Goal: Book appointment/travel/reservation

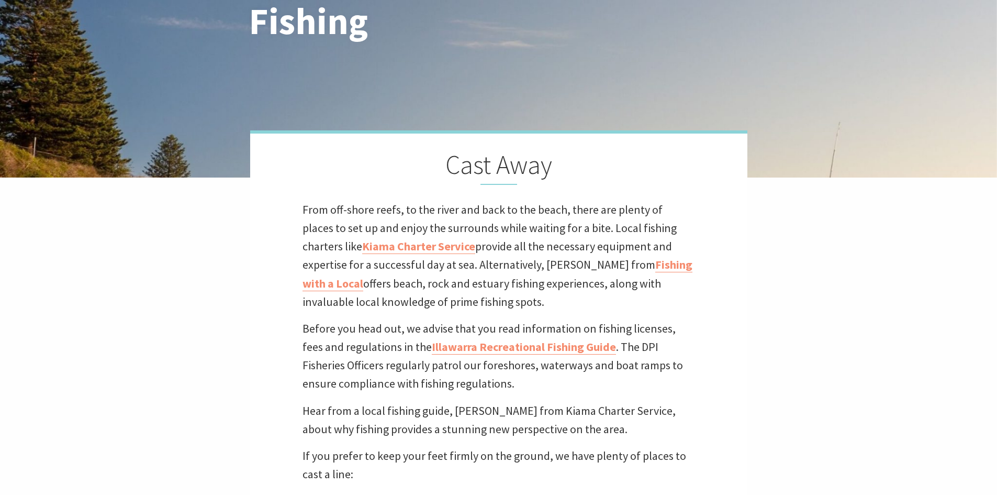
scroll to position [52, 0]
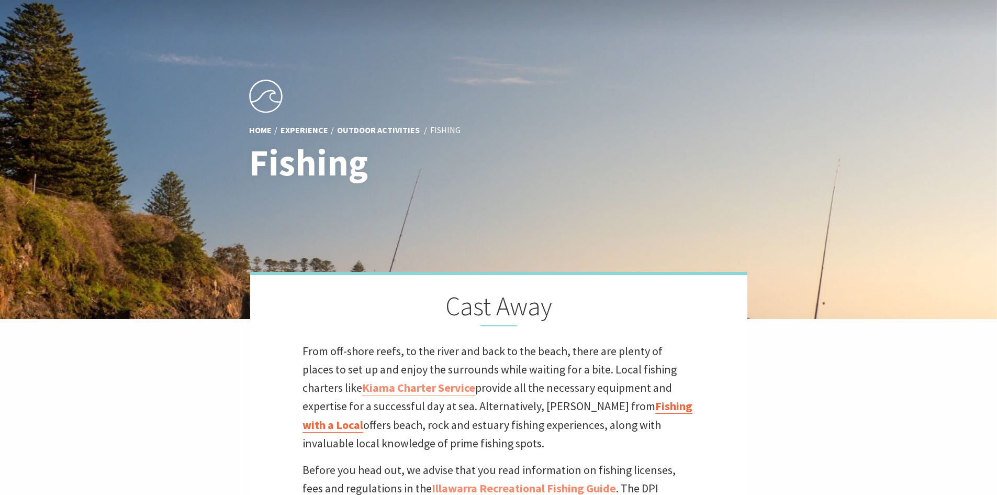
click at [618, 409] on link "Fishing with a Local" at bounding box center [498, 415] width 390 height 34
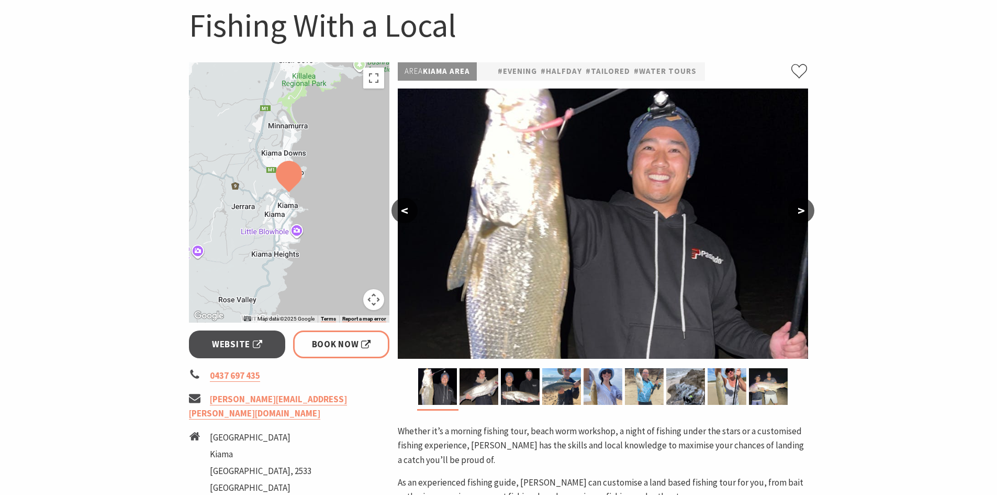
scroll to position [105, 0]
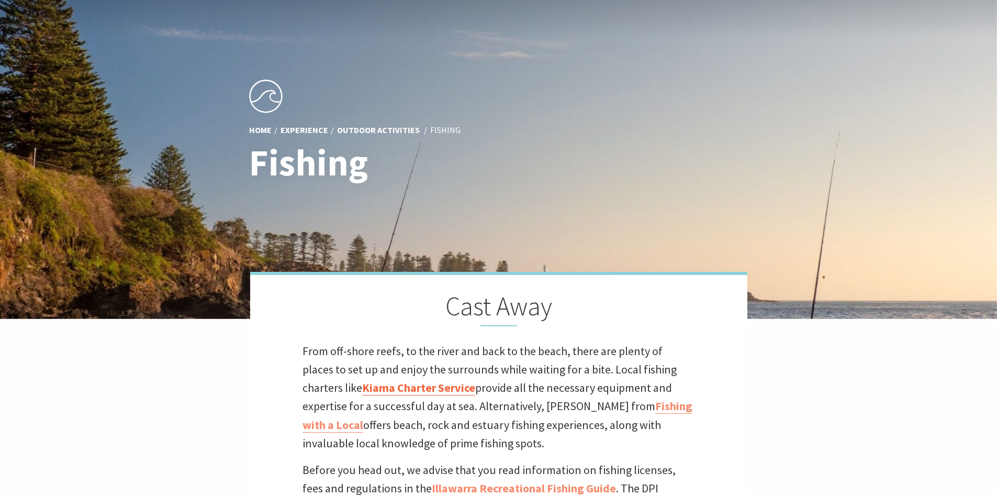
scroll to position [182, 1010]
click at [366, 384] on link "Kiama Charter Service" at bounding box center [418, 387] width 113 height 15
click at [378, 384] on link "Kiama Charter Service" at bounding box center [418, 387] width 113 height 15
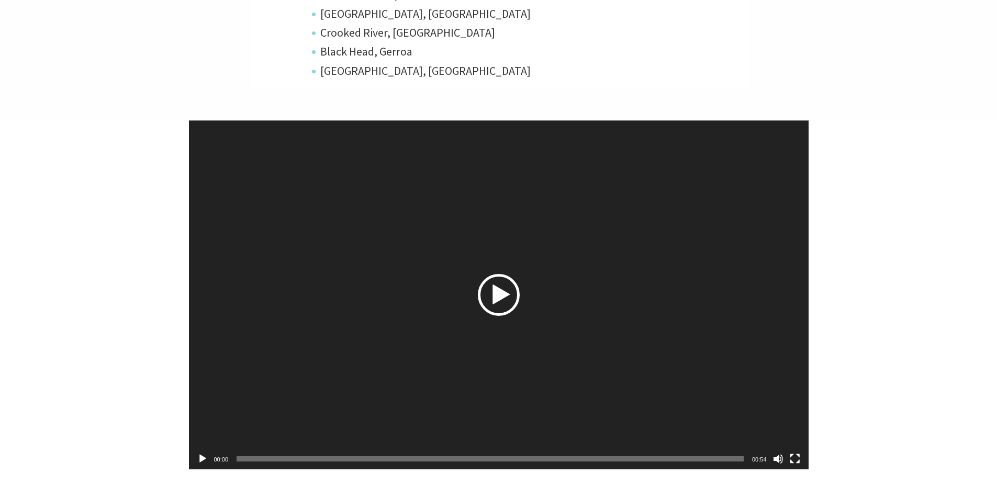
scroll to position [810, 0]
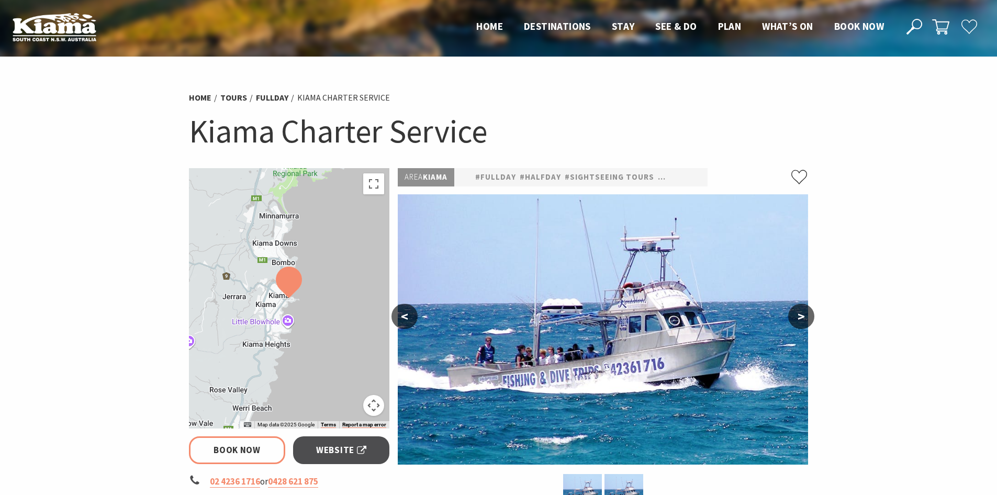
select select "3"
select select "2"
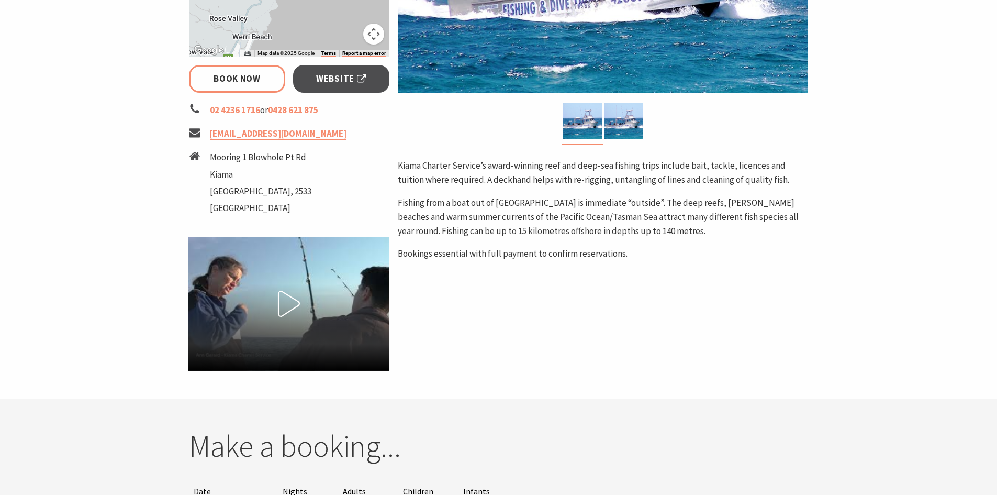
scroll to position [157, 0]
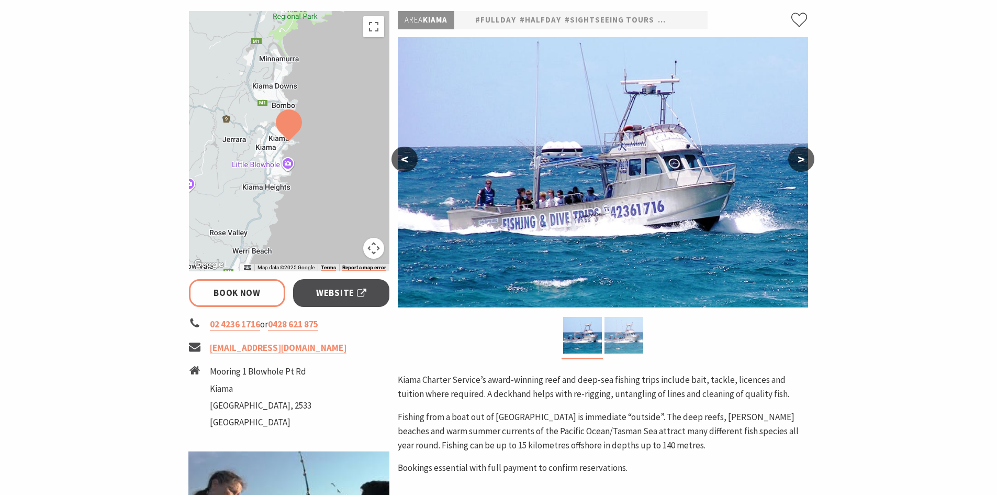
click at [634, 328] on img at bounding box center [624, 335] width 39 height 37
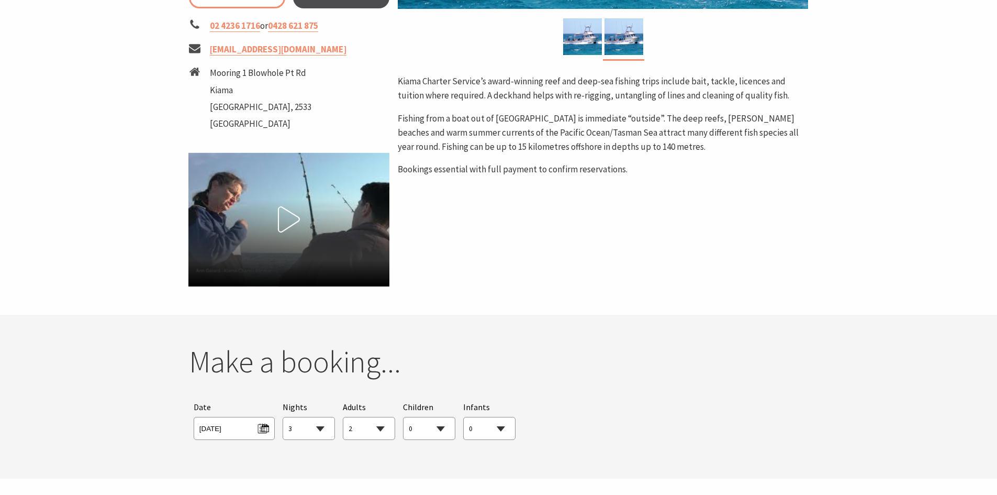
scroll to position [471, 0]
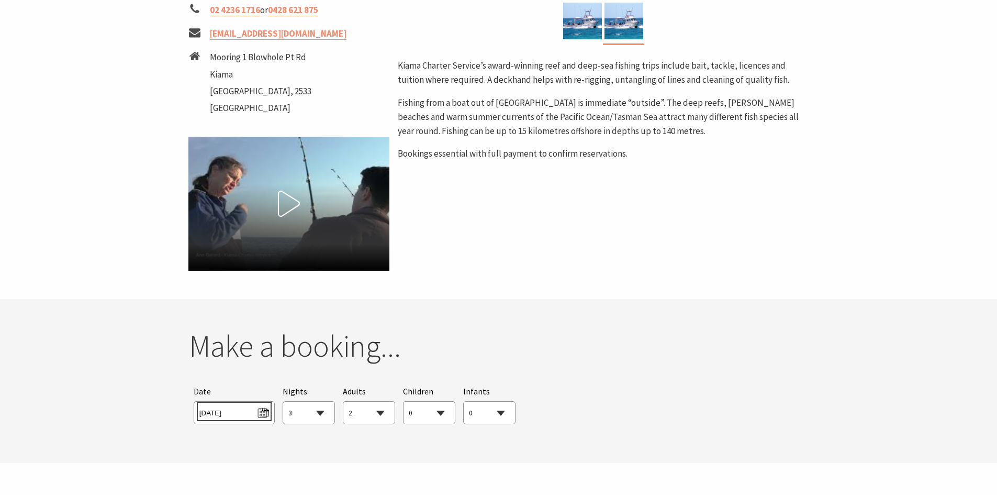
click at [265, 417] on span "Fri 05/09/2025" at bounding box center [234, 411] width 70 height 14
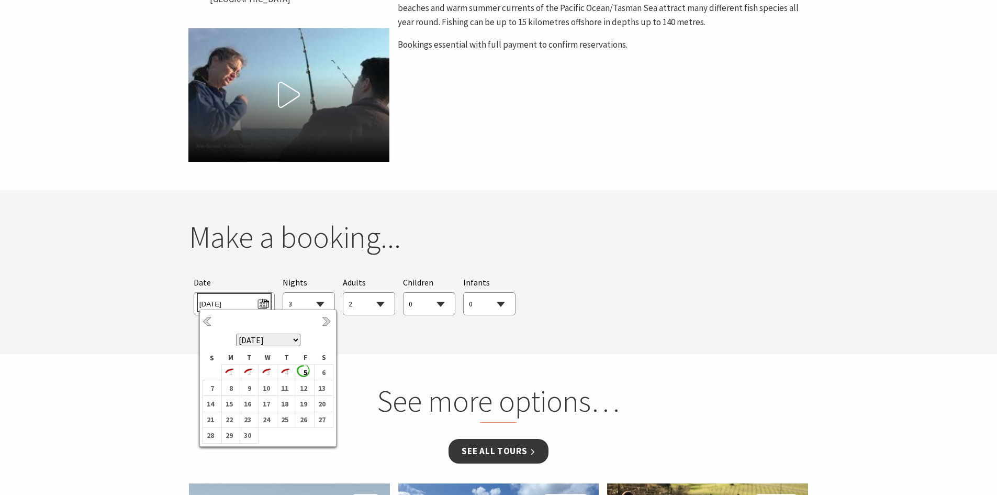
scroll to position [628, 0]
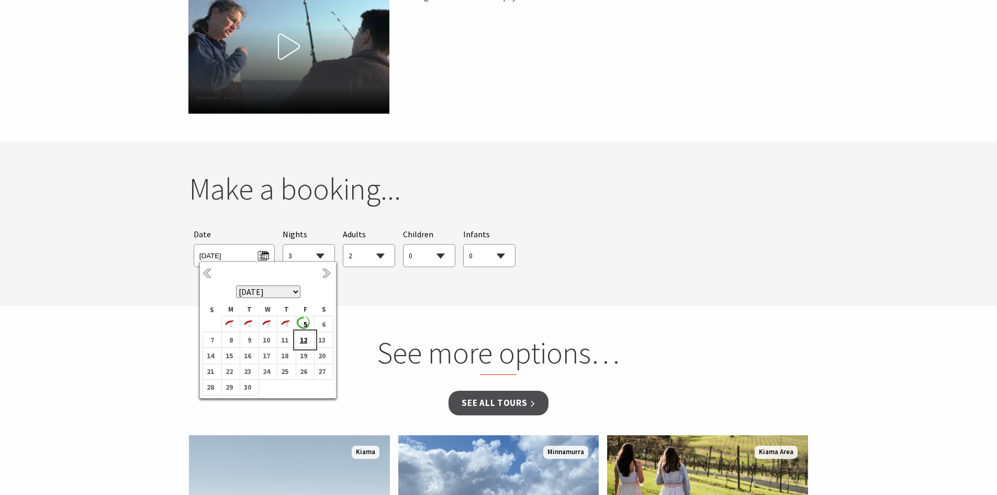
click at [301, 339] on b "12" at bounding box center [303, 340] width 14 height 14
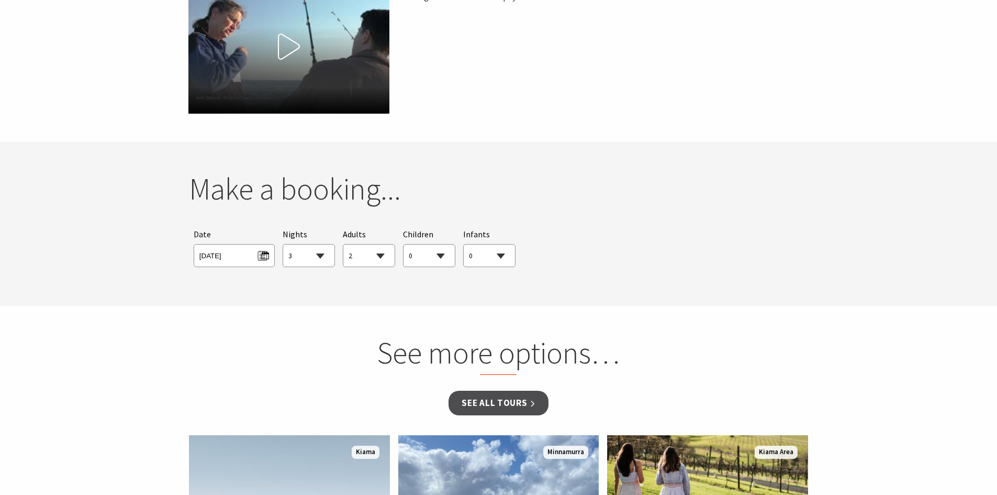
click at [319, 251] on select "1 2 3 4 5 6 7 8 9 10 11 12 13 14 15 16 17 18 19 20 21 22 23 24 25 26 27 28 29 30" at bounding box center [308, 255] width 51 height 23
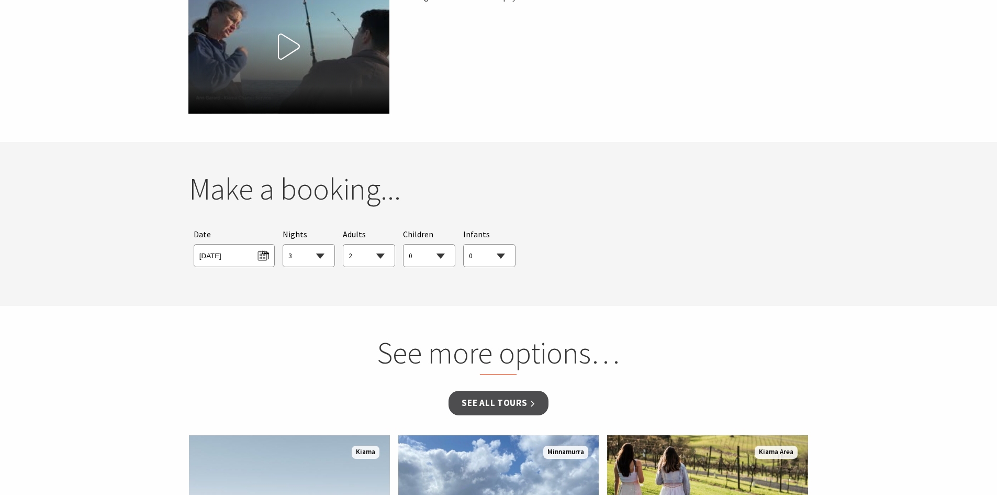
select select "1"
click at [283, 244] on select "1 2 3 4 5 6 7 8 9 10 11 12 13 14 15 16 17 18 19 20 21 22 23 24 25 26 27 28 29 30" at bounding box center [308, 255] width 51 height 23
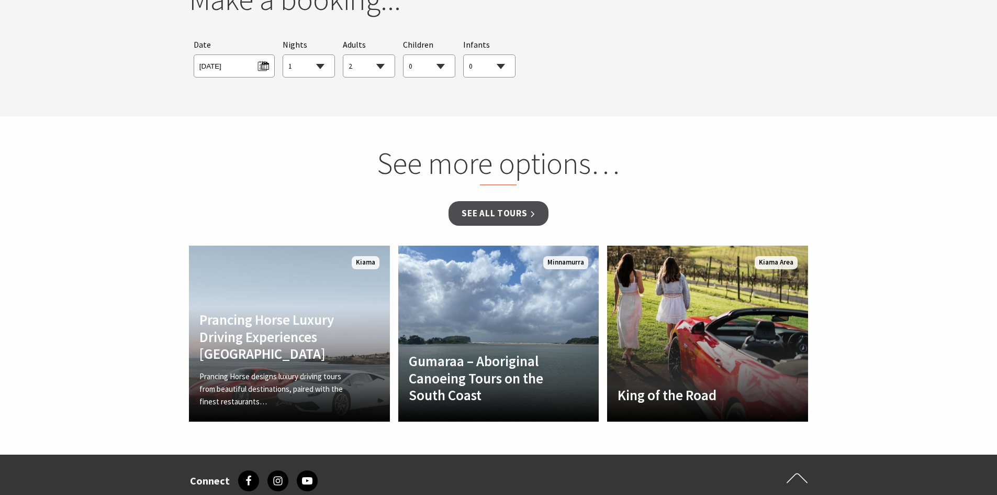
scroll to position [680, 0]
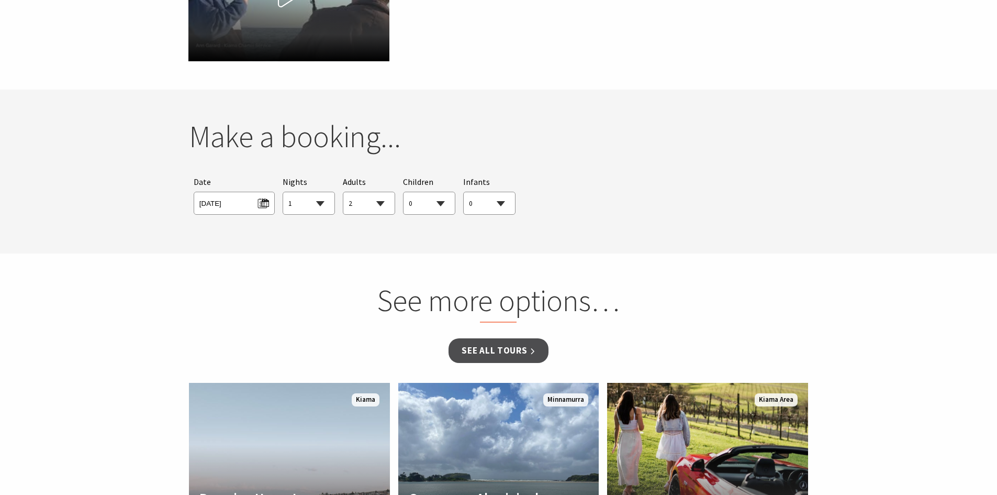
click at [439, 197] on select "0 1 2 3 4 5 6 7 8 9 10 11 12 13 14 15 16 17 18 19 20 21 22 23 24 25 26 27 28 29…" at bounding box center [429, 203] width 51 height 23
click at [436, 209] on select "0 1 2 3 4 5 6 7 8 9 10 11 12 13 14 15 16 17 18 19 20 21 22 23 24 25 26 27 28 29…" at bounding box center [429, 203] width 51 height 23
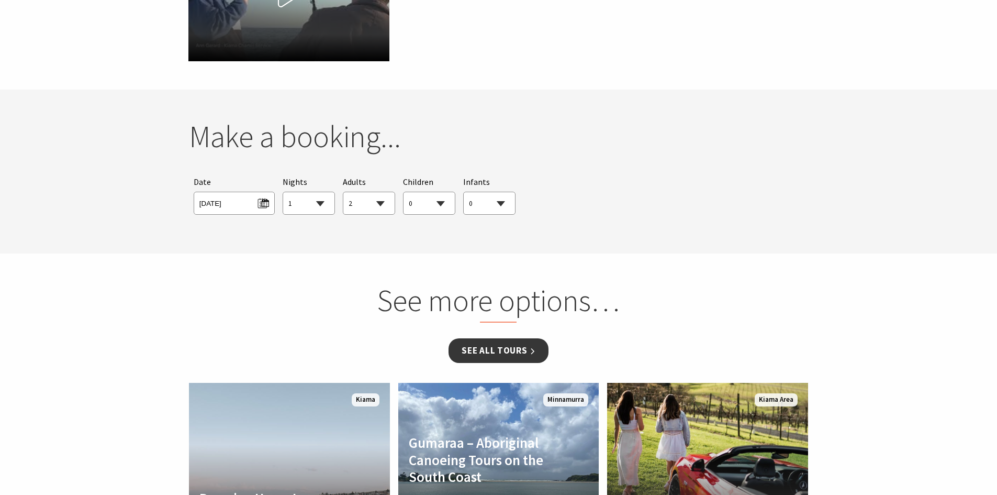
click at [484, 343] on link "See all Tours" at bounding box center [498, 350] width 99 height 25
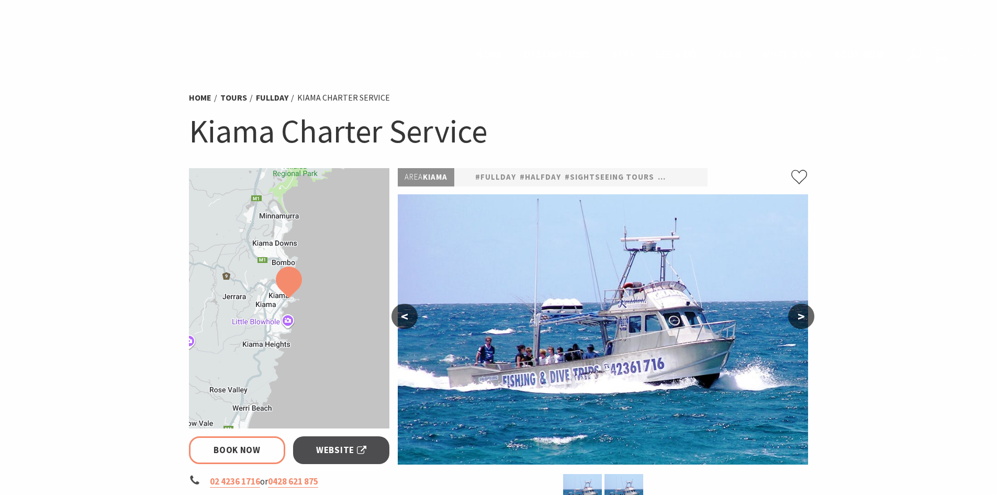
select select "2"
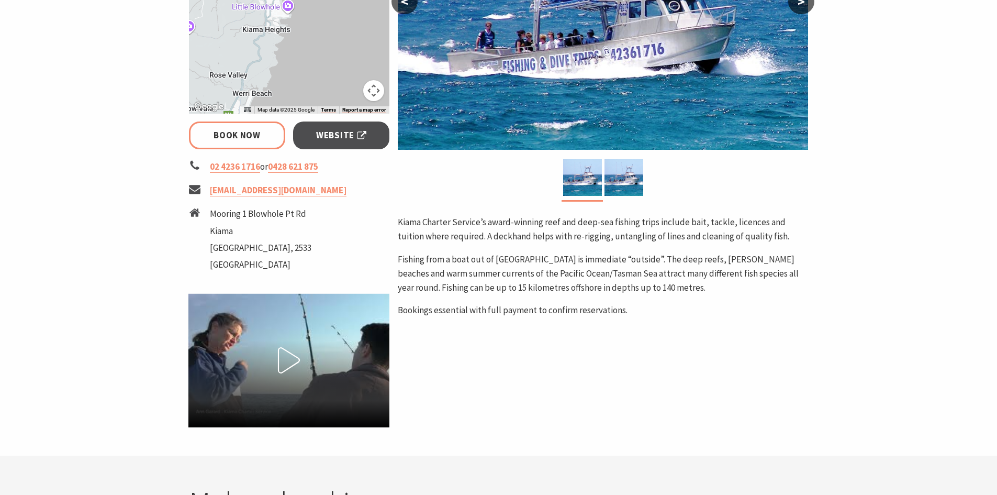
scroll to position [314, 0]
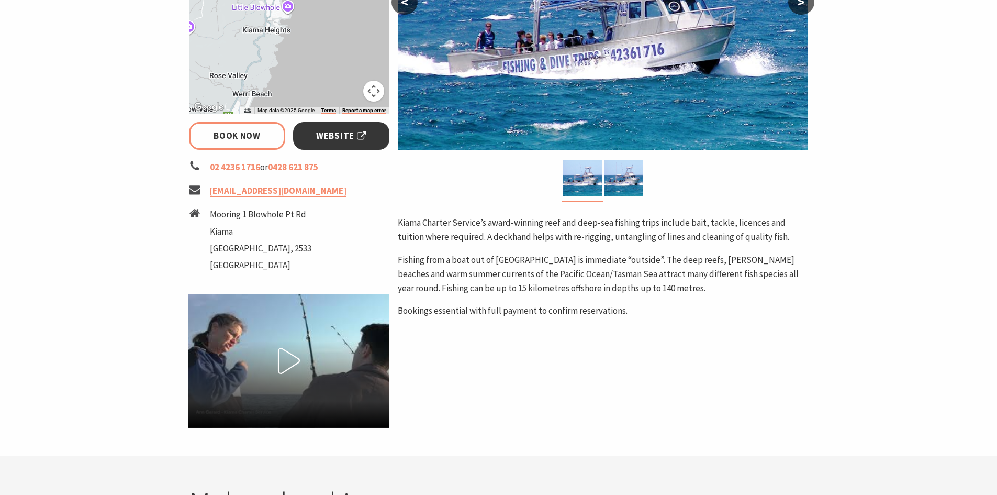
click at [342, 137] on span "Website" at bounding box center [341, 136] width 50 height 14
